Goal: Information Seeking & Learning: Learn about a topic

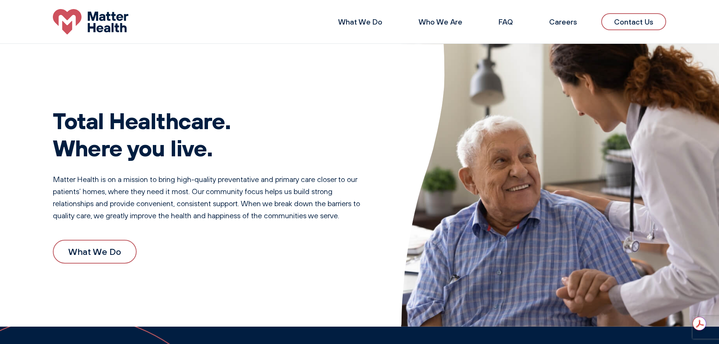
click at [184, 235] on div "Total Healthcare. Where you live. Matter Health is on a mission to bring high-q…" at bounding box center [212, 185] width 318 height 192
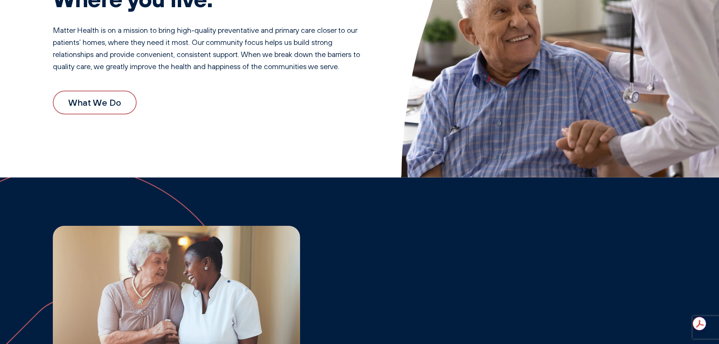
scroll to position [151, 0]
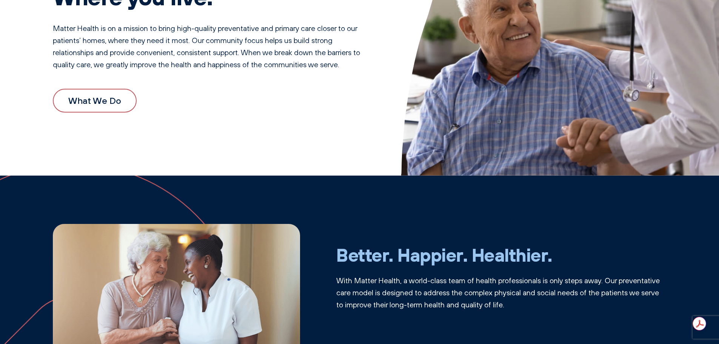
click at [109, 107] on link "What We Do" at bounding box center [95, 100] width 84 height 23
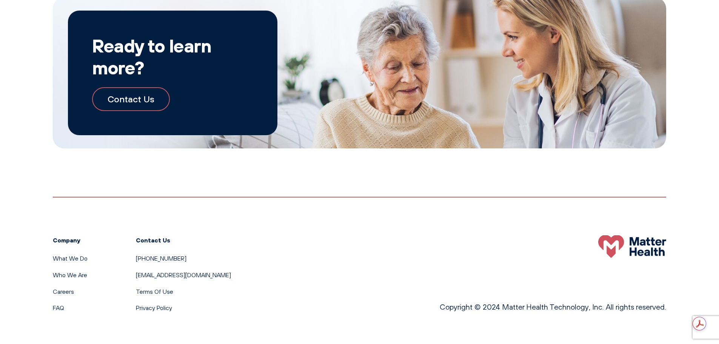
scroll to position [831, 0]
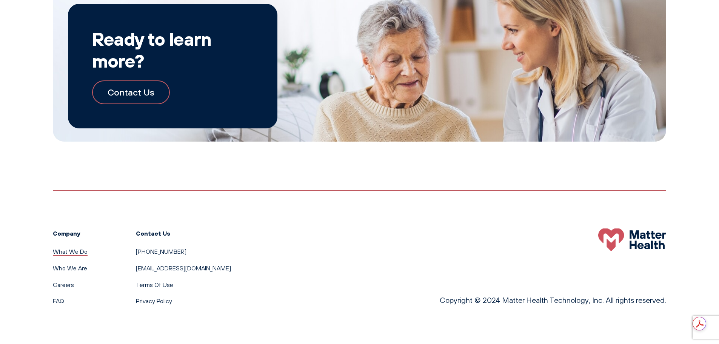
click at [80, 252] on link "What We Do" at bounding box center [70, 252] width 35 height 8
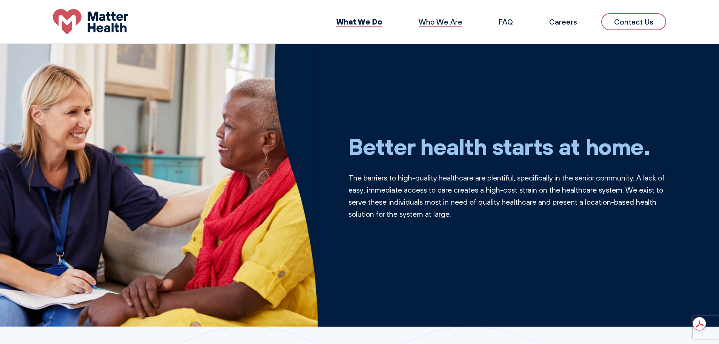
click at [441, 22] on link "Who We Are" at bounding box center [441, 21] width 44 height 9
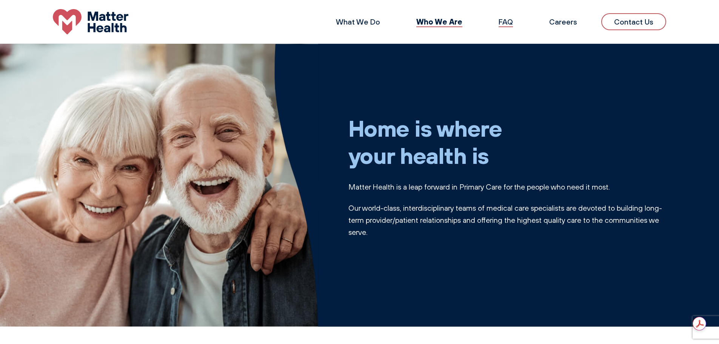
click at [509, 22] on link "FAQ" at bounding box center [506, 21] width 14 height 9
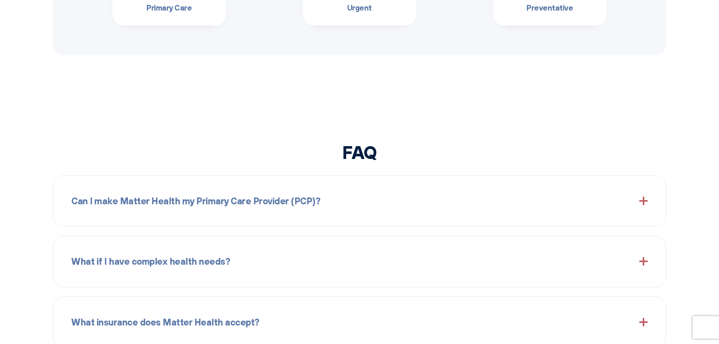
scroll to position [894, 0]
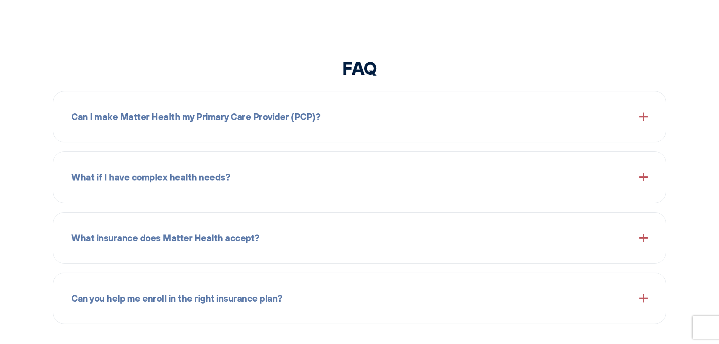
click at [508, 108] on div "Can I make Matter Health my Primary Care Provider (PCP)?" at bounding box center [359, 116] width 576 height 32
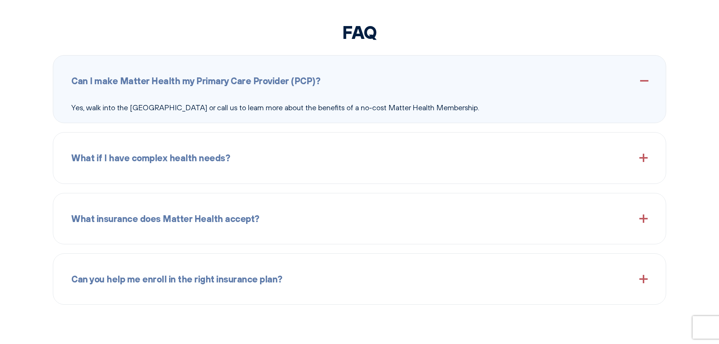
scroll to position [931, 0]
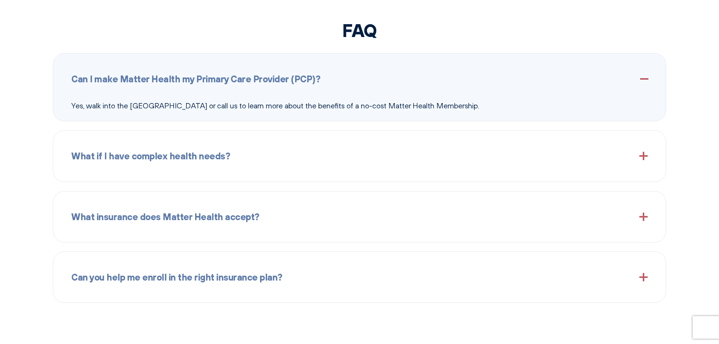
click at [483, 217] on div "What insurance does Matter Health accept?" at bounding box center [359, 216] width 576 height 32
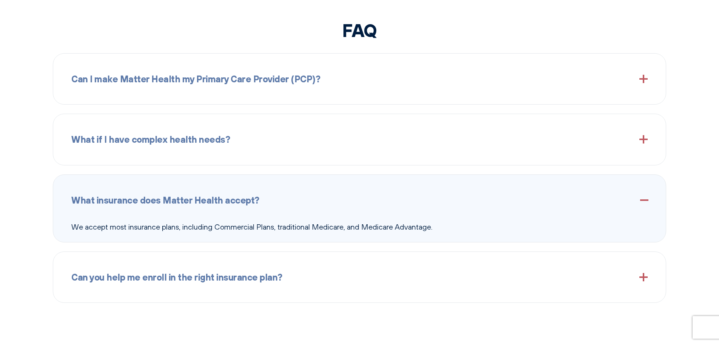
click at [474, 145] on div "What if I have complex health needs?" at bounding box center [359, 139] width 576 height 32
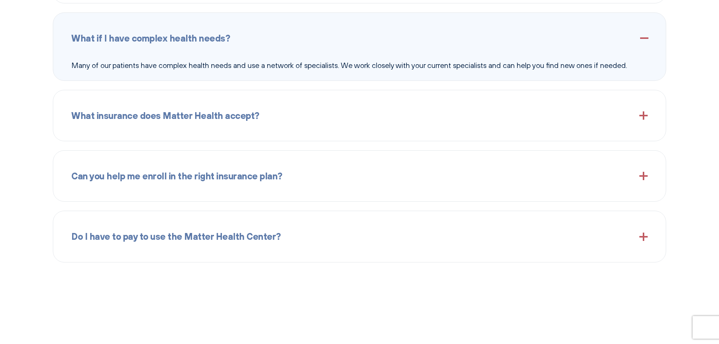
scroll to position [1045, 0]
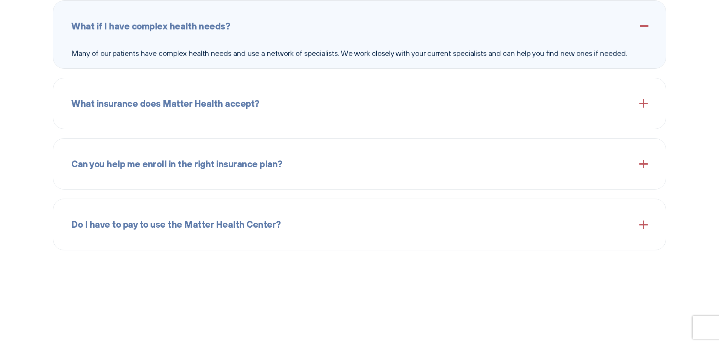
click at [377, 162] on div "Can you help me enroll in the right insurance plan?" at bounding box center [359, 164] width 576 height 32
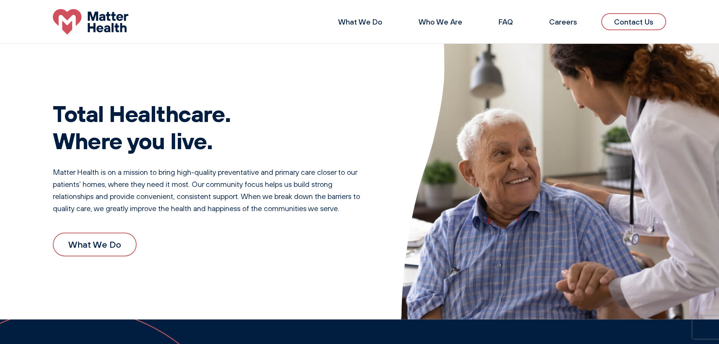
scroll to position [0, 0]
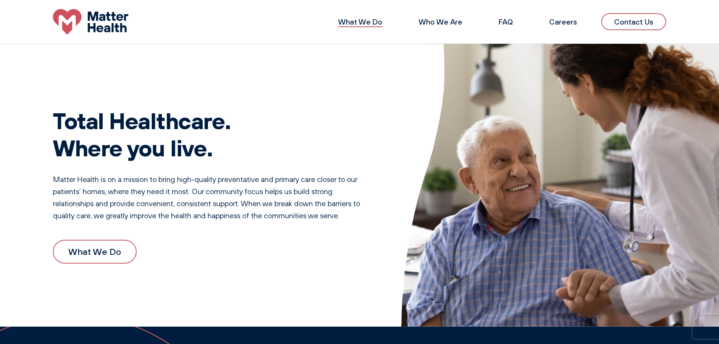
click at [375, 21] on link "What We Do" at bounding box center [360, 21] width 44 height 9
